Goal: Transaction & Acquisition: Purchase product/service

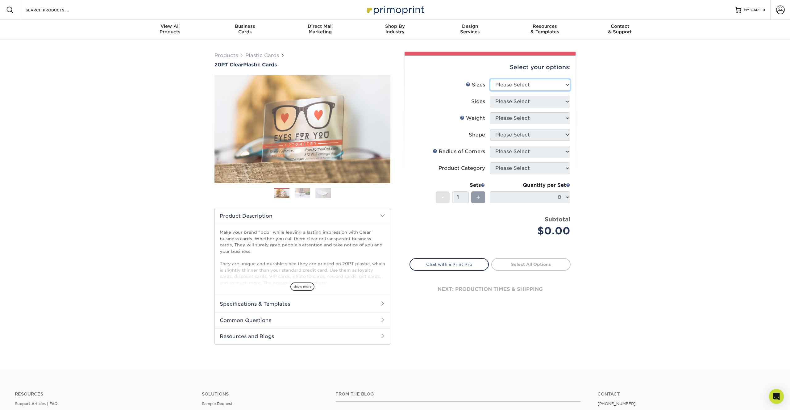
click at [564, 81] on select "Please Select 2" x 3.5" 2.12" x 3.375" 2.5" x 2.5"" at bounding box center [530, 85] width 80 height 12
click at [547, 83] on select "Please Select 2" x 3.5" 2.12" x 3.375" 2.5" x 2.5"" at bounding box center [530, 85] width 80 height 12
select select "2.50x2.50"
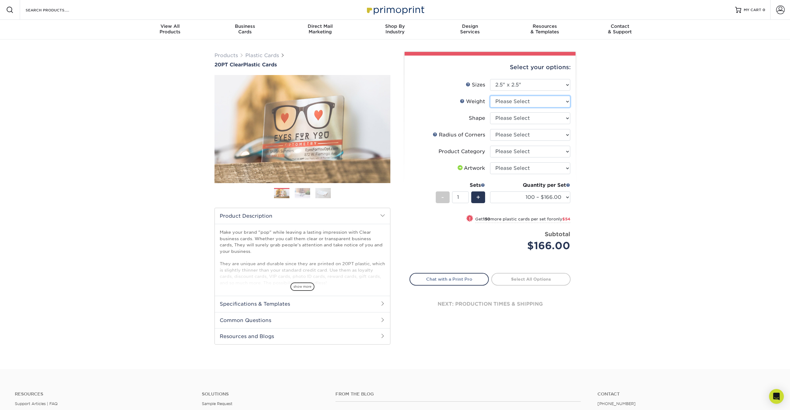
click at [544, 102] on select "Please Select 20PT Clear Plastic" at bounding box center [530, 102] width 80 height 12
select select "20PT Clear Plastic"
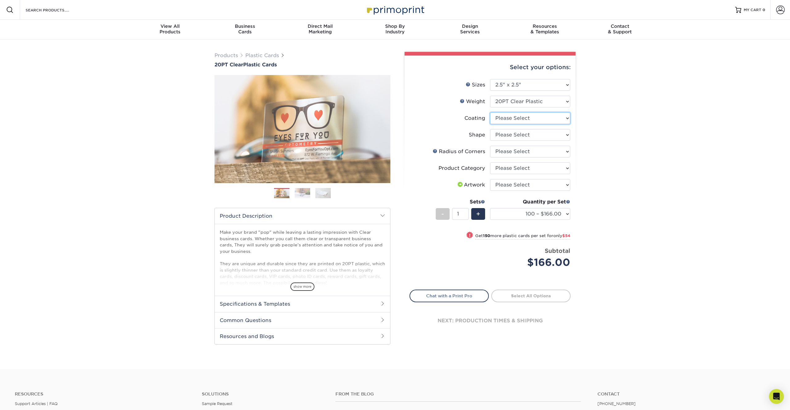
click at [538, 119] on select at bounding box center [530, 118] width 80 height 12
select select "3e7618de-abca-4bda-9f97-8b9129e913d8"
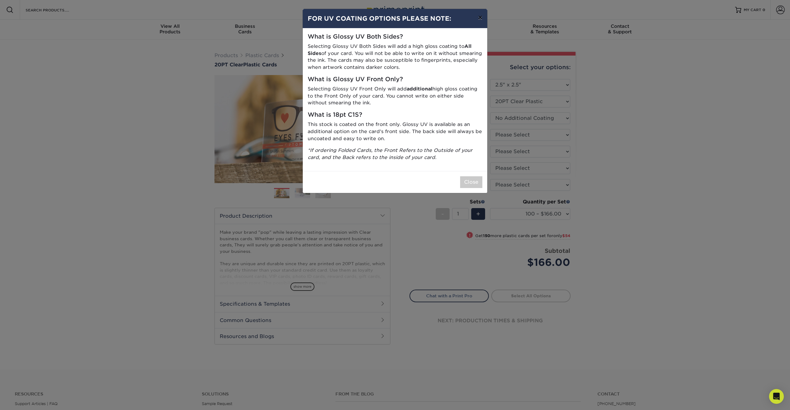
click at [478, 18] on button "×" at bounding box center [480, 17] width 14 height 17
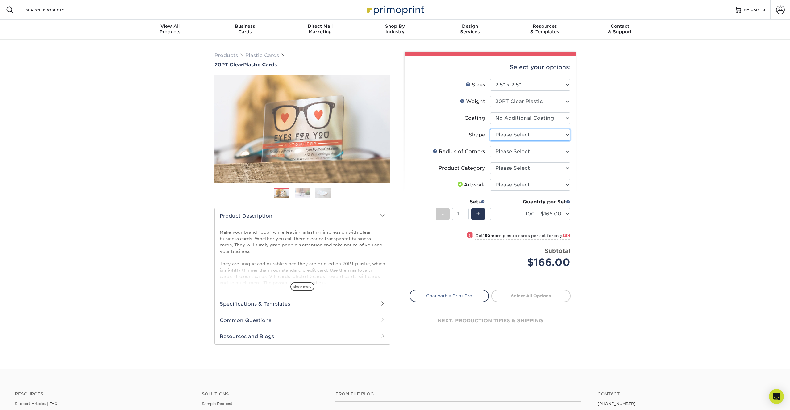
click at [522, 134] on select "Please Select Standard" at bounding box center [530, 135] width 80 height 12
select select "standard"
click at [525, 152] on select "Please Select Rounded 1/8" Rounded 1/4"" at bounding box center [530, 152] width 80 height 12
select select "589680c7-ee9a-431b-9d12-d7aeb1386a97"
click at [544, 168] on select "Please Select Business Cards" at bounding box center [530, 168] width 80 height 12
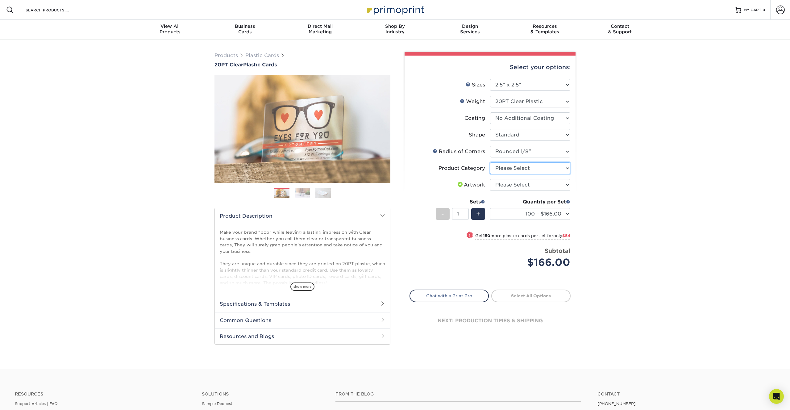
select select "3b5148f1-0588-4f88-a218-97bcfdce65c1"
click at [540, 186] on select "Please Select I will upload files I need a design - $100" at bounding box center [530, 185] width 80 height 12
select select "upload"
click at [536, 296] on link "Proceed to Shipping" at bounding box center [531, 295] width 79 height 11
type input "Set 1"
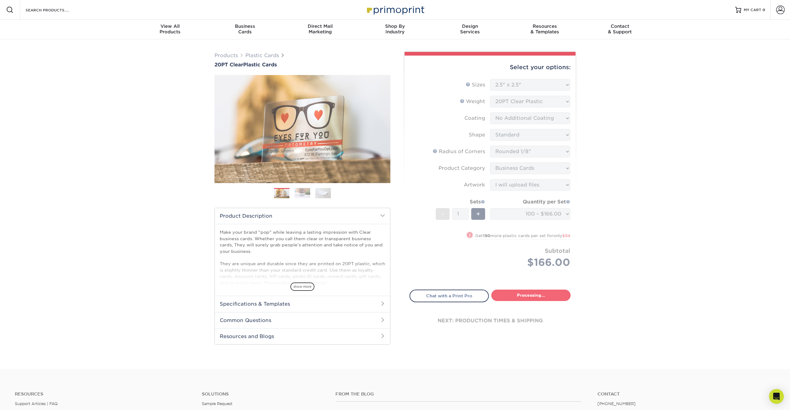
select select "04c03e71-ceea-4235-8d1c-c0fe6d64384d"
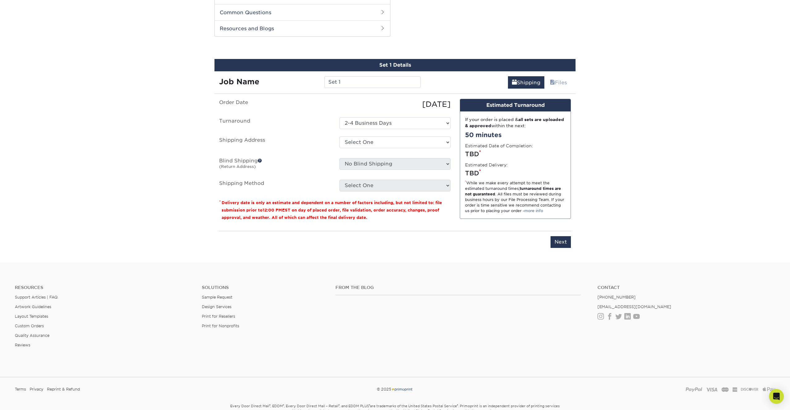
scroll to position [314, 0]
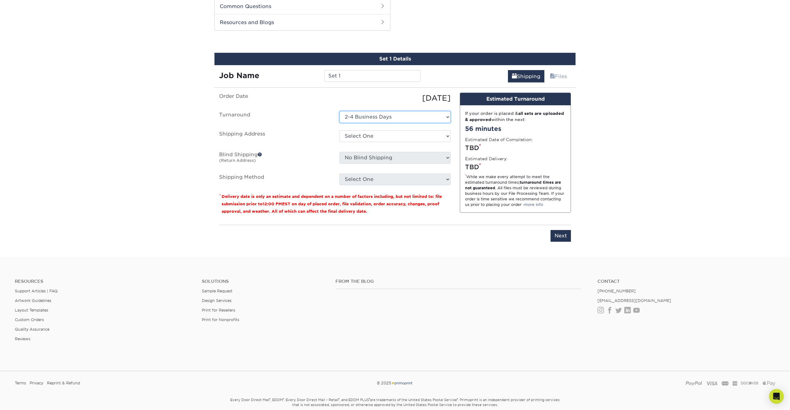
click at [404, 114] on select "Select One 2-4 Business Days" at bounding box center [395, 117] width 111 height 12
click at [391, 135] on select "Select One + Add New Address - Login" at bounding box center [395, 136] width 111 height 12
select select "newaddress"
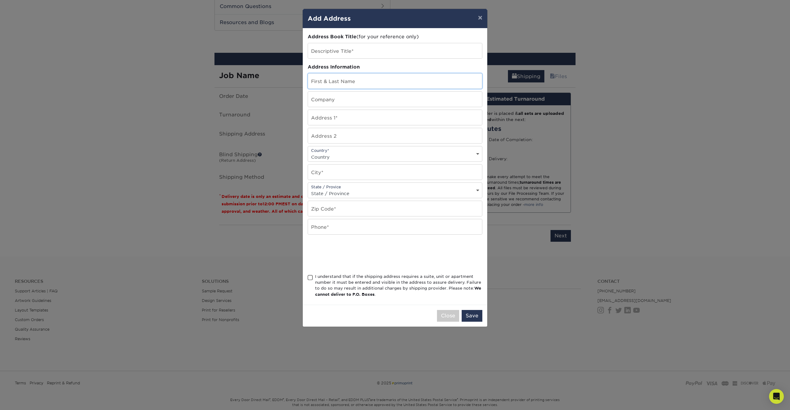
click at [338, 80] on input "text" at bounding box center [395, 80] width 174 height 15
click at [324, 117] on input "text" at bounding box center [395, 117] width 174 height 15
type input "[STREET_ADDRESS][PERSON_NAME]"
select select "US"
type input "Austin"
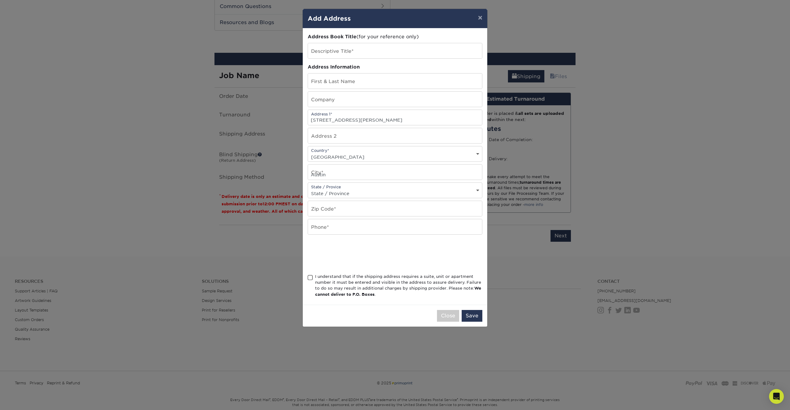
select select "[GEOGRAPHIC_DATA]"
type input "78704"
click at [350, 82] on input "text" at bounding box center [395, 80] width 174 height 15
type input "[PERSON_NAME]"
click at [427, 246] on div at bounding box center [395, 254] width 175 height 24
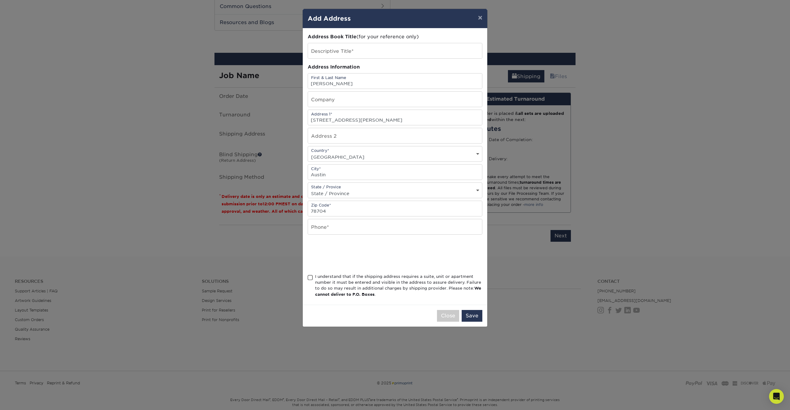
click at [310, 278] on span at bounding box center [310, 278] width 5 height 6
click at [0, 0] on input "I understand that if the shipping address requires a suite, unit or apartment n…" at bounding box center [0, 0] width 0 height 0
click at [471, 315] on button "Save" at bounding box center [472, 316] width 21 height 12
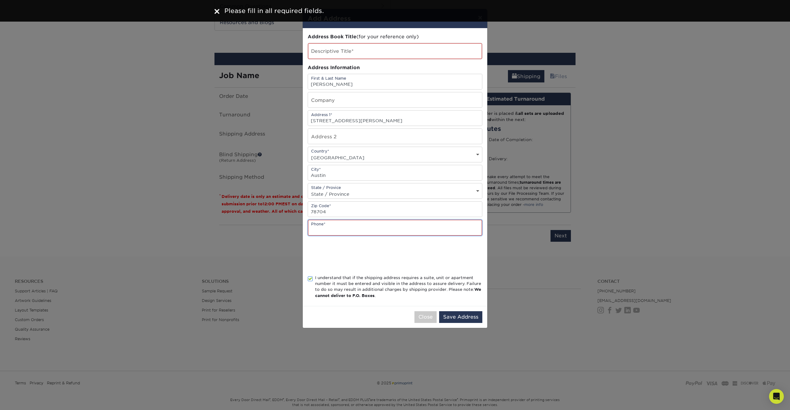
click at [356, 228] on input "text" at bounding box center [395, 228] width 174 height 16
click at [360, 228] on input "text" at bounding box center [395, 228] width 174 height 16
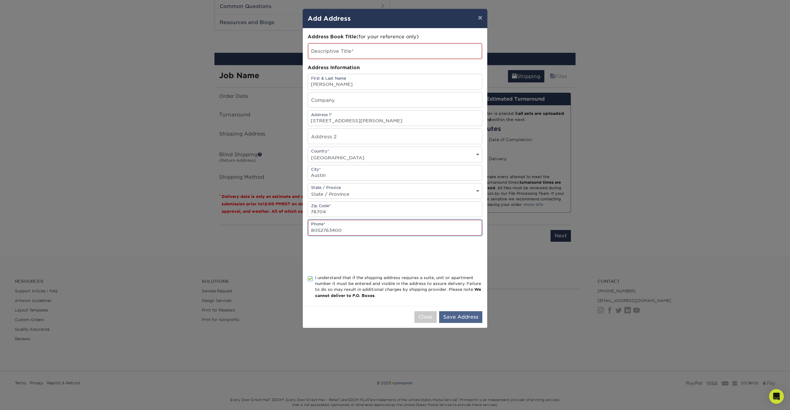
type input "8052763400"
click at [470, 316] on button "Save Address" at bounding box center [460, 317] width 43 height 12
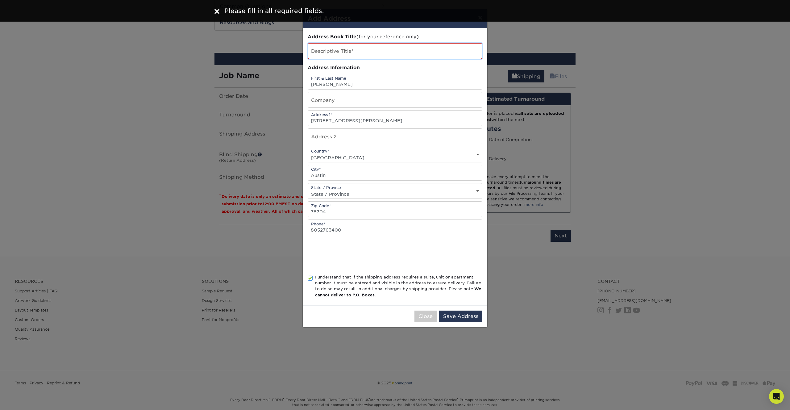
click at [356, 52] on input "text" at bounding box center [395, 51] width 174 height 16
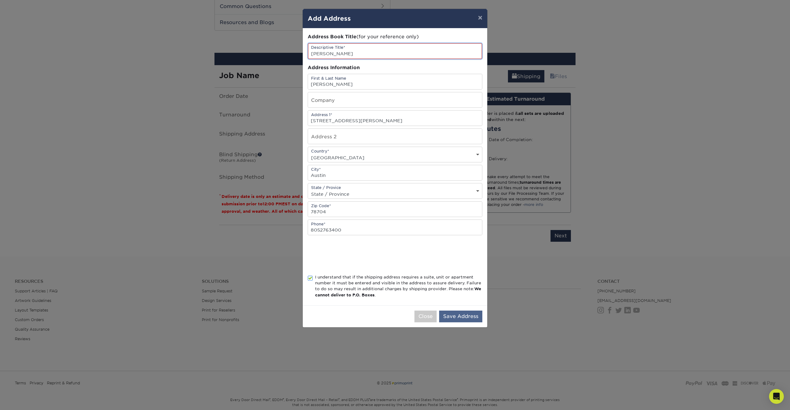
type input "[PERSON_NAME]"
click at [464, 312] on button "Save Address" at bounding box center [460, 317] width 43 height 12
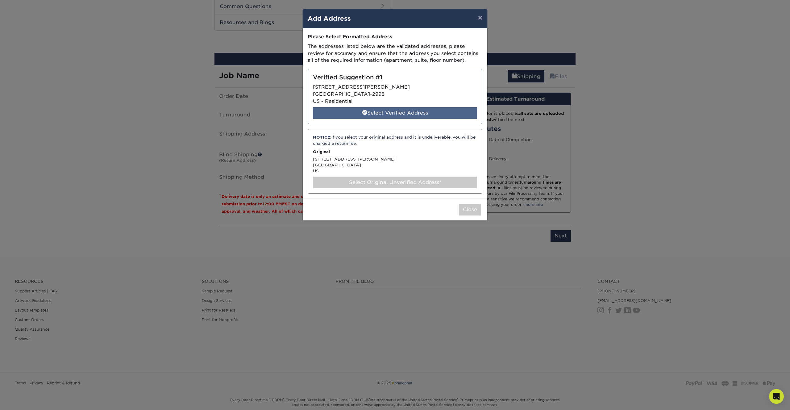
click at [407, 112] on div "Select Verified Address" at bounding box center [395, 113] width 164 height 12
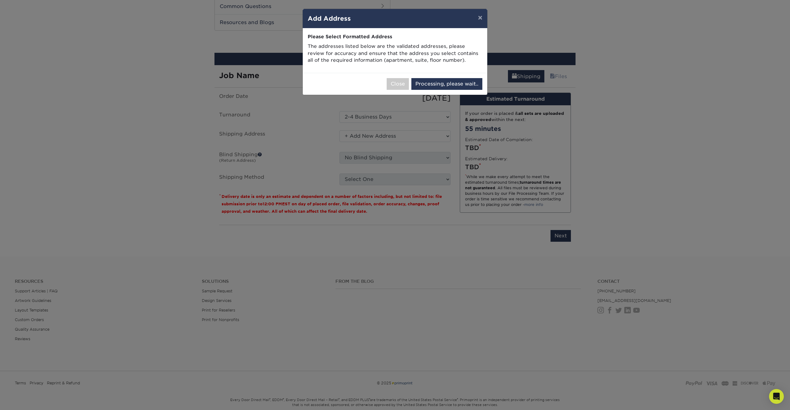
select select "284985"
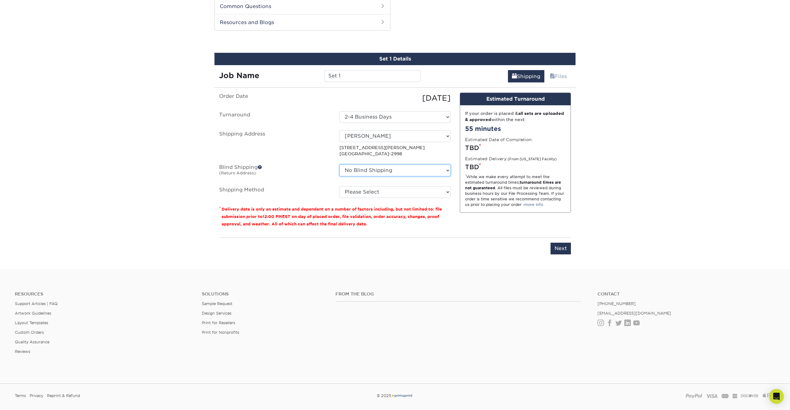
click at [378, 171] on select "No Blind Shipping + Add New Address" at bounding box center [395, 171] width 111 height 12
click at [371, 193] on select "Please Select 3 Day Shipping Service (+$17.84) Ground Shipping (+$18.03) 2 Day …" at bounding box center [395, 192] width 111 height 12
select select "13"
